Goal: Task Accomplishment & Management: Use online tool/utility

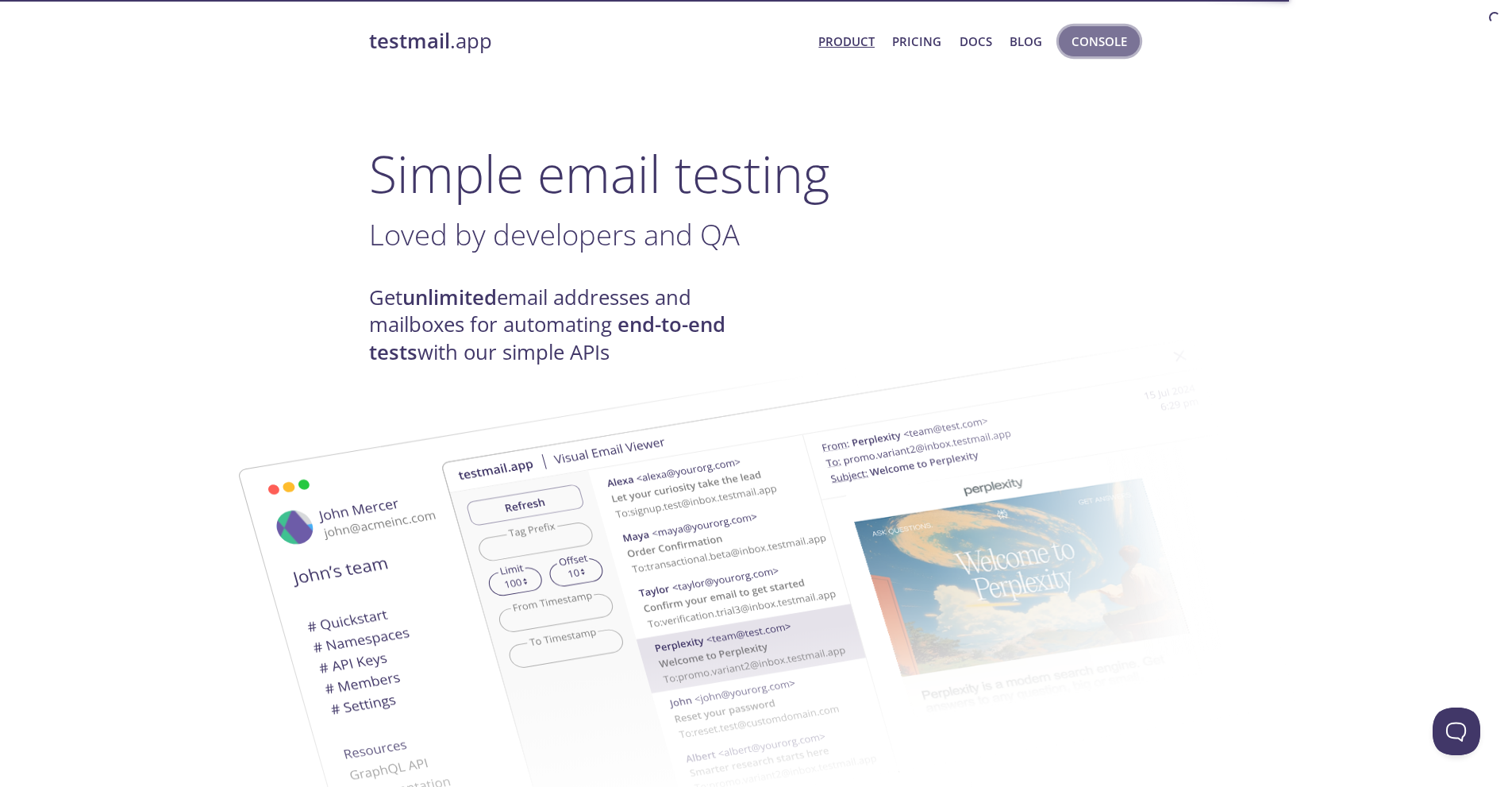
click at [1088, 41] on span "Console" at bounding box center [1099, 41] width 55 height 20
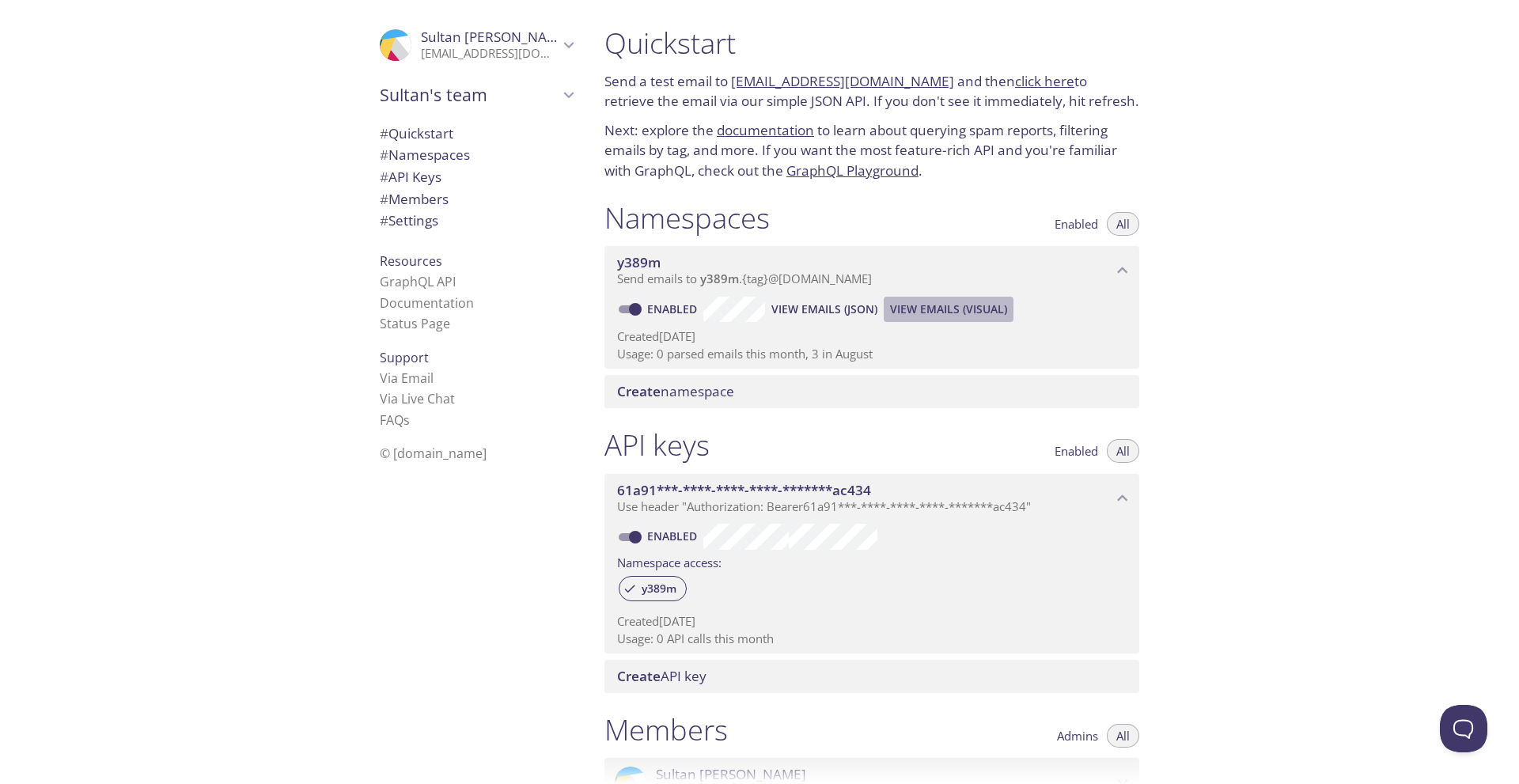
click at [958, 309] on span "View Emails (Visual)" at bounding box center [949, 309] width 117 height 19
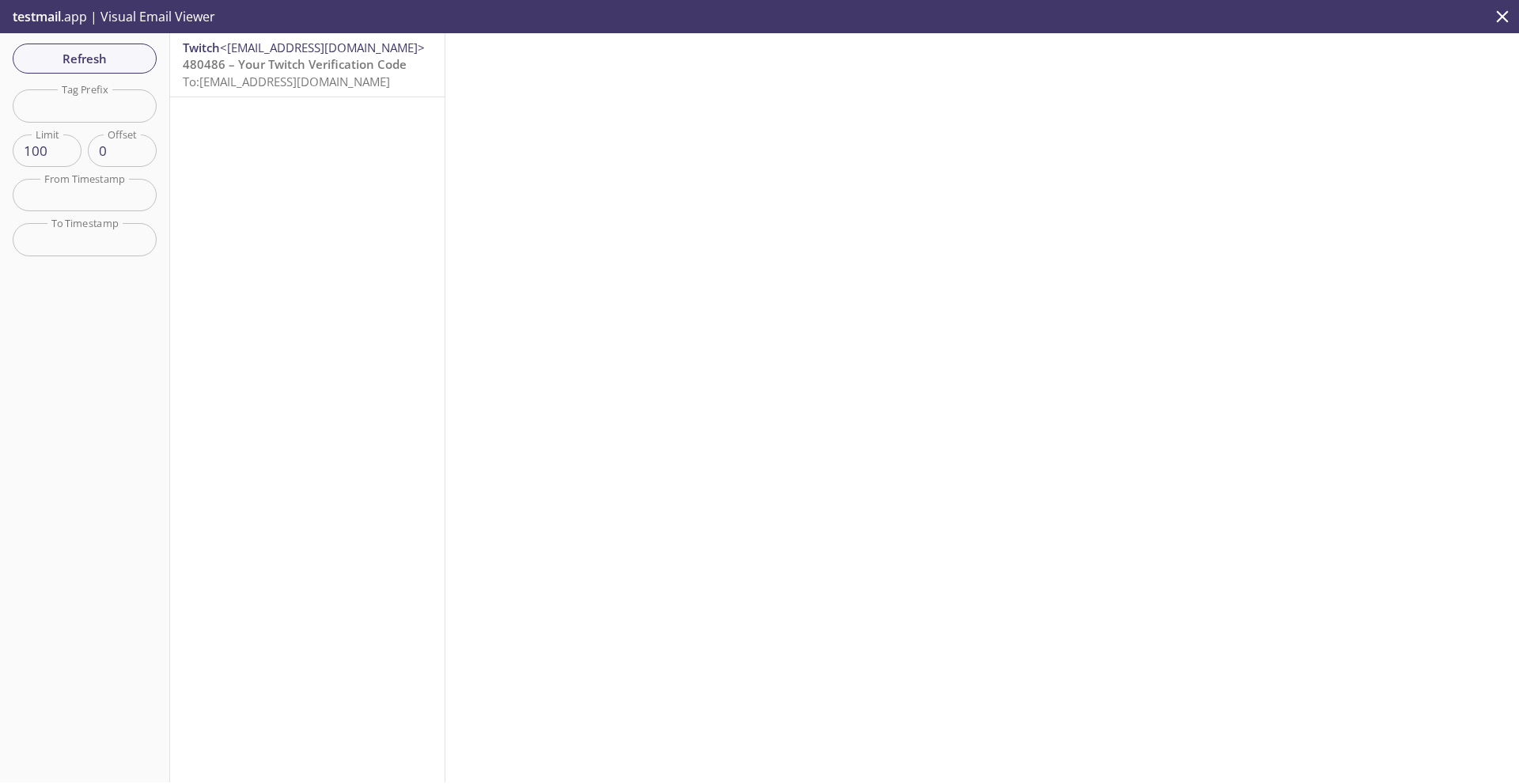
click at [322, 86] on span "To: [EMAIL_ADDRESS][DOMAIN_NAME]" at bounding box center [287, 82] width 207 height 16
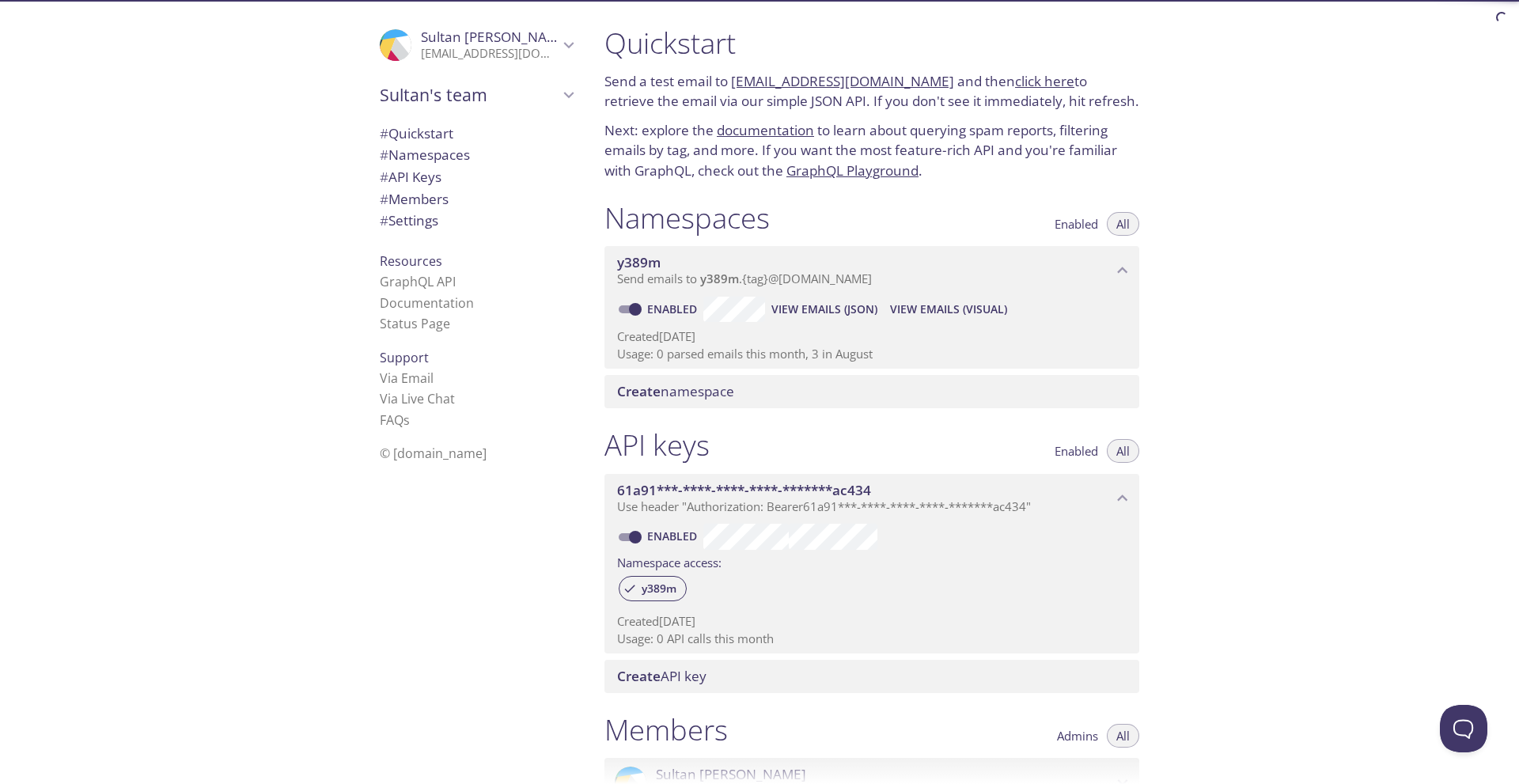
click at [861, 308] on span "View Emails (JSON)" at bounding box center [824, 309] width 106 height 19
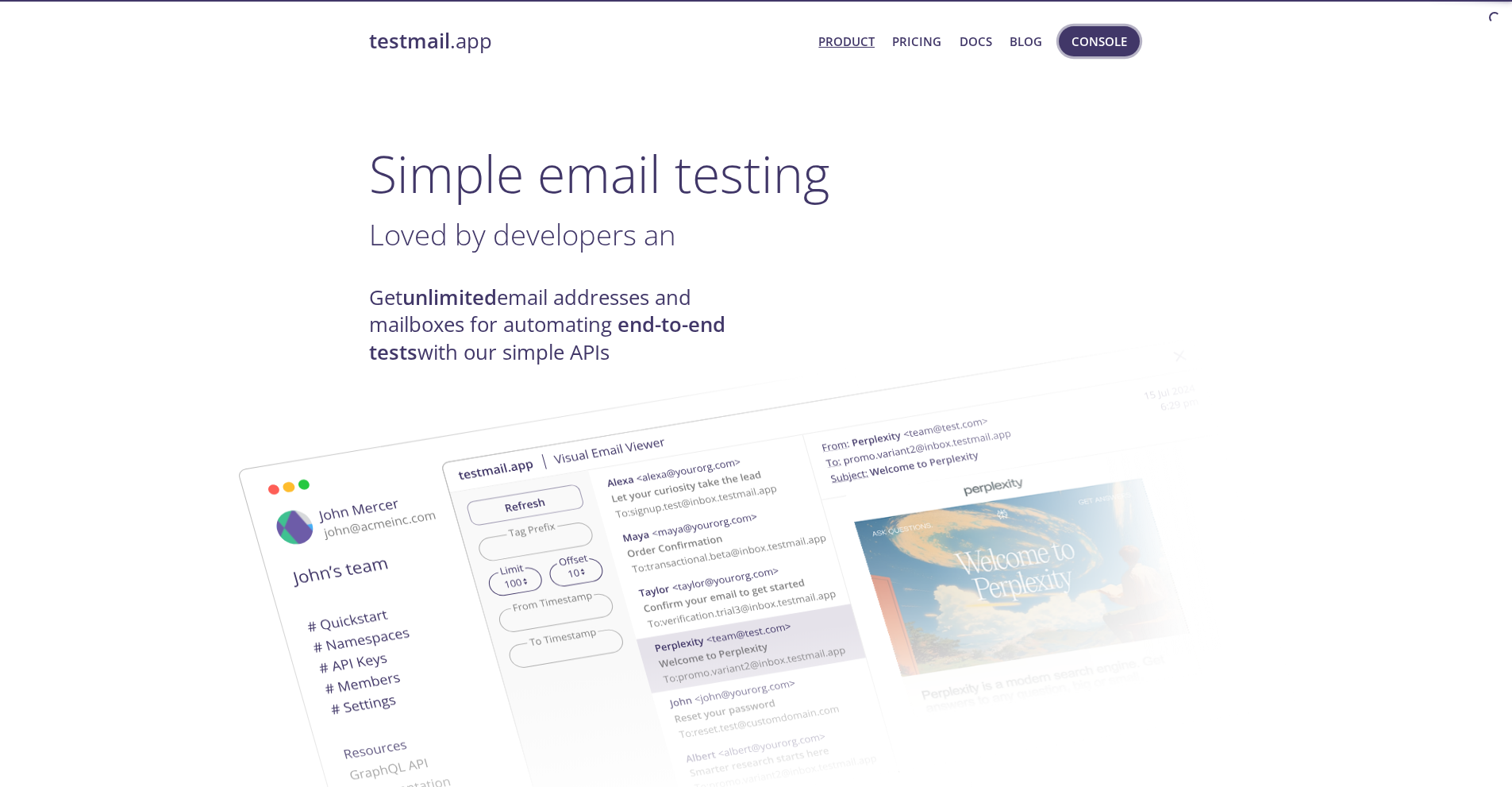
click at [1100, 42] on span "Console" at bounding box center [1099, 41] width 55 height 20
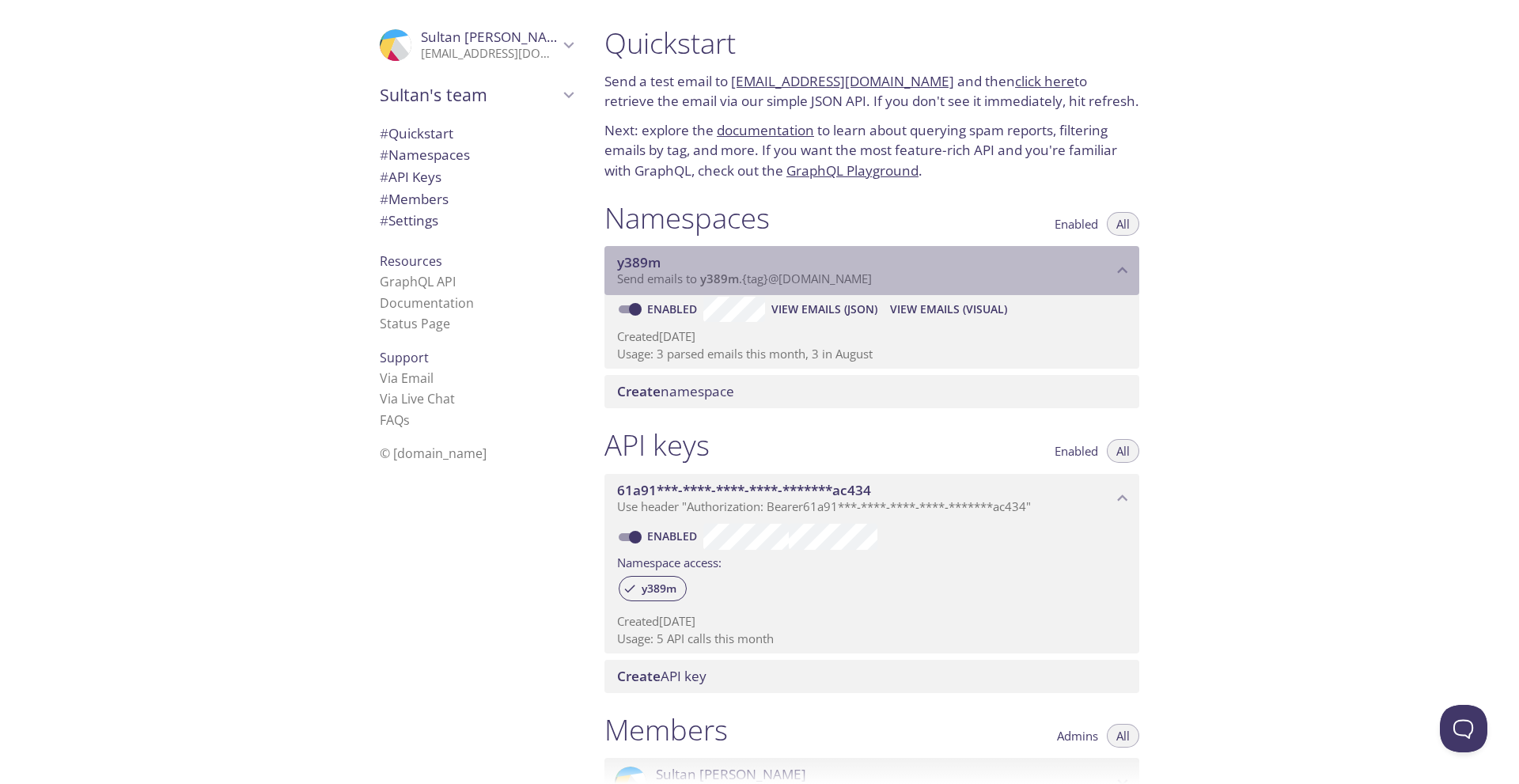
drag, startPoint x: 889, startPoint y: 275, endPoint x: 690, endPoint y: 275, distance: 199.0
click at [690, 275] on p "Send emails to y389m . {tag} @inbox.testmail.app" at bounding box center [864, 279] width 495 height 16
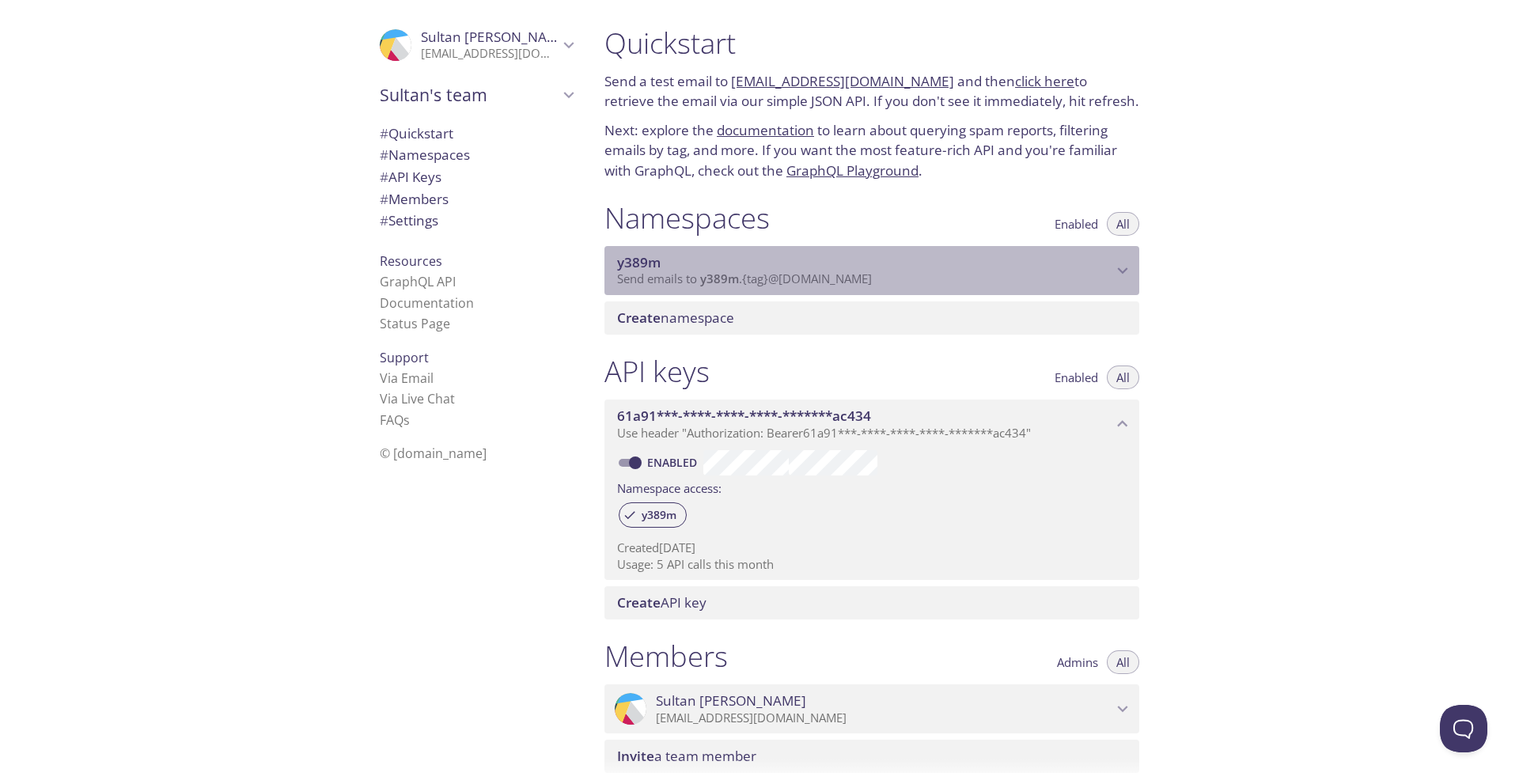
click at [718, 274] on span "y389m" at bounding box center [719, 279] width 39 height 16
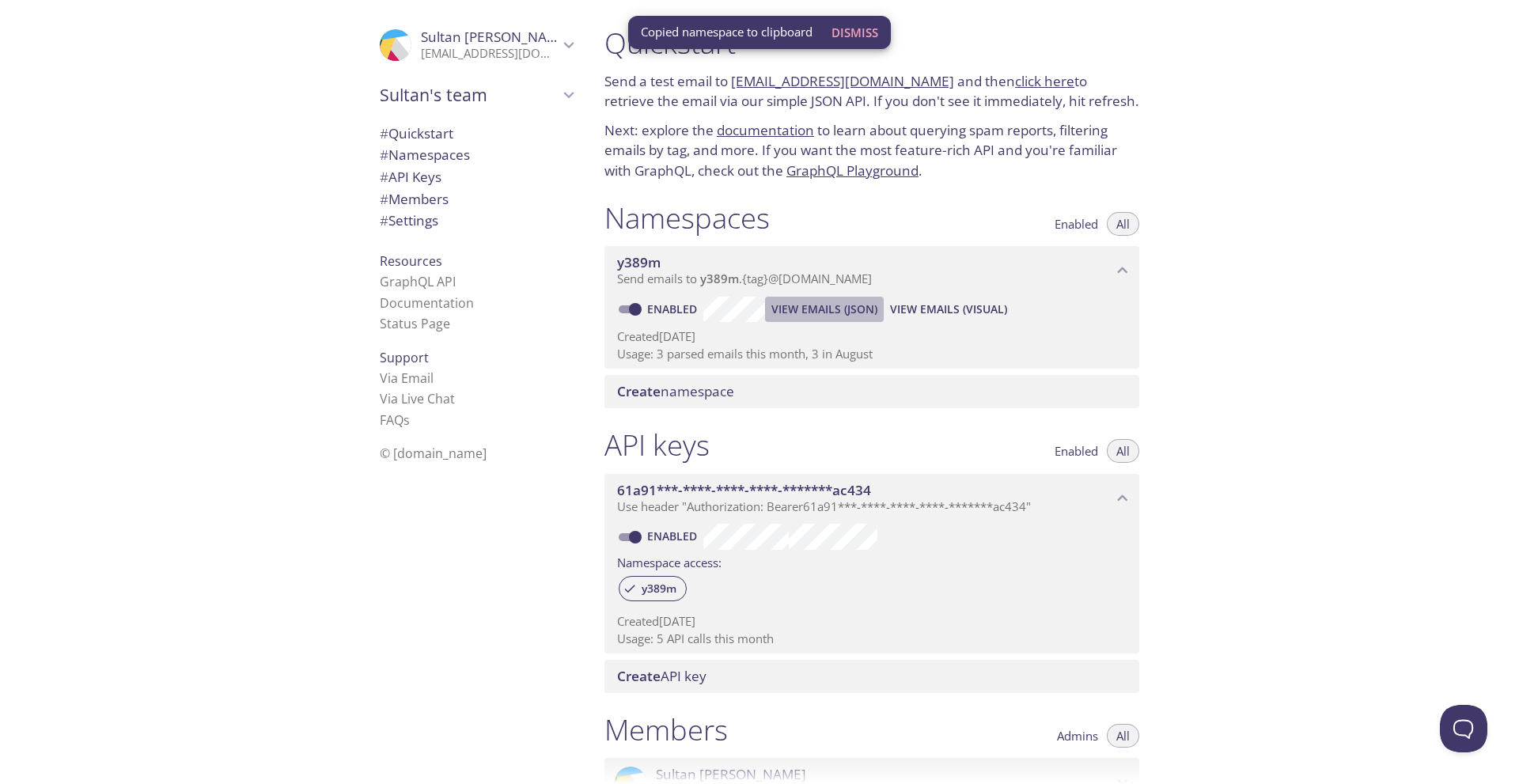
click at [817, 313] on span "View Emails (JSON)" at bounding box center [824, 309] width 106 height 19
